Goal: Find contact information: Obtain details needed to contact an individual or organization

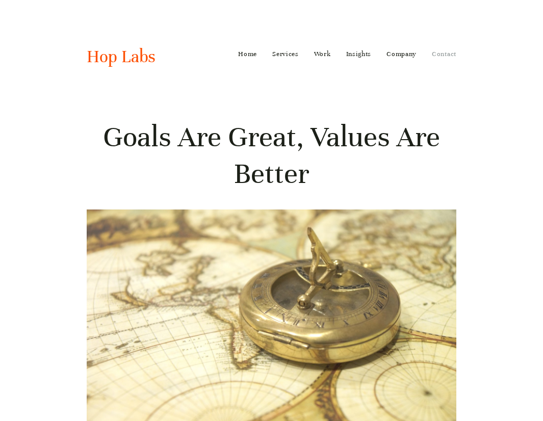
click at [447, 55] on link "Contact" at bounding box center [444, 54] width 24 height 16
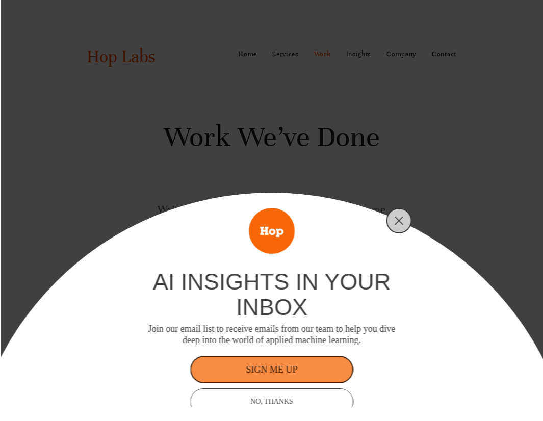
click at [282, 240] on div "ai insights in your inbox Join our email list to receive emails from our team t…" at bounding box center [271, 210] width 543 height 421
click at [395, 215] on button "Close" at bounding box center [399, 221] width 14 height 14
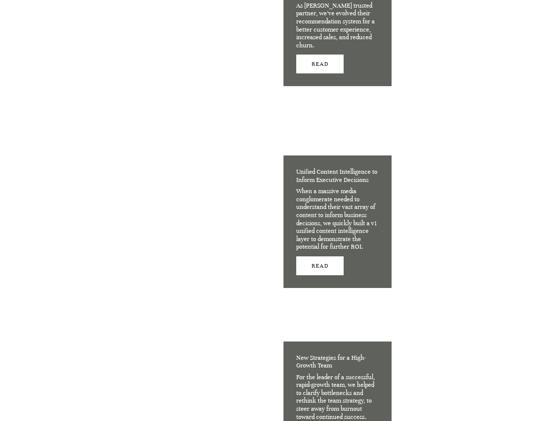
scroll to position [2001, 0]
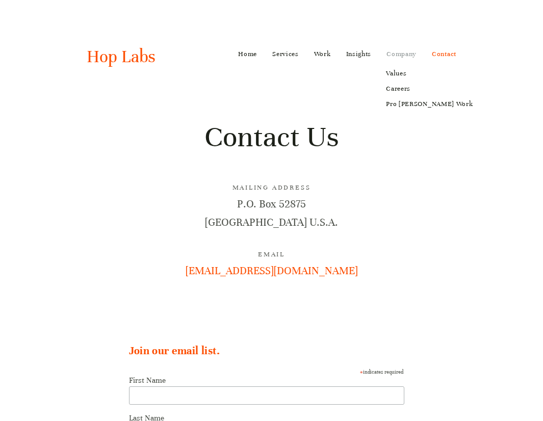
click at [392, 57] on link "Company" at bounding box center [402, 54] width 30 height 16
